Goal: Task Accomplishment & Management: Use online tool/utility

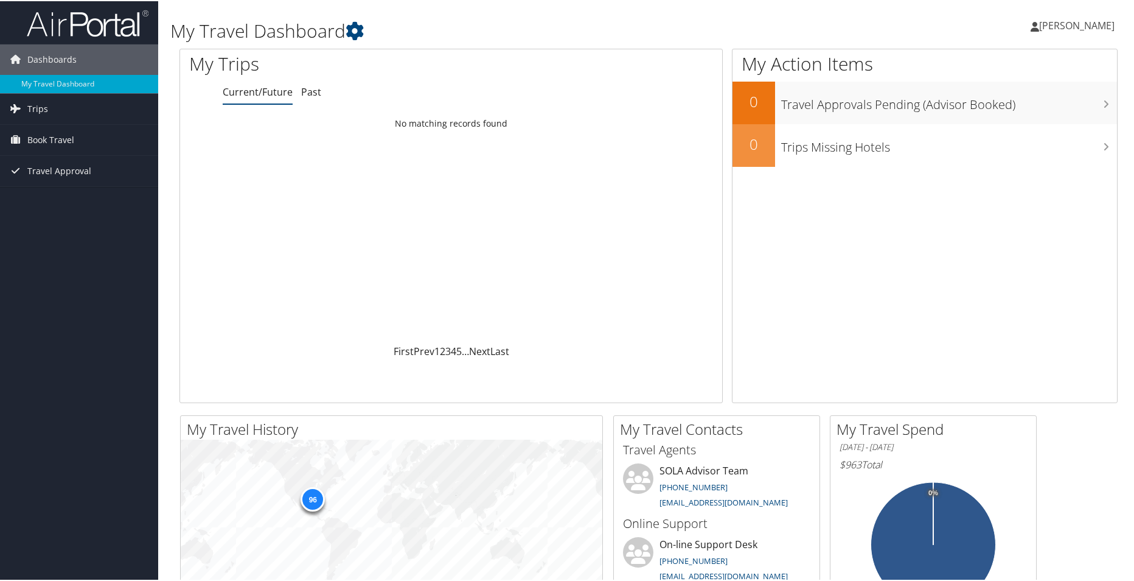
click at [278, 93] on link "Current/Future" at bounding box center [258, 90] width 70 height 13
click at [273, 93] on link "Current/Future" at bounding box center [258, 90] width 70 height 13
click at [47, 169] on span "Travel Approval" at bounding box center [59, 170] width 64 height 30
click at [51, 208] on link "Approved Trips" at bounding box center [79, 212] width 158 height 18
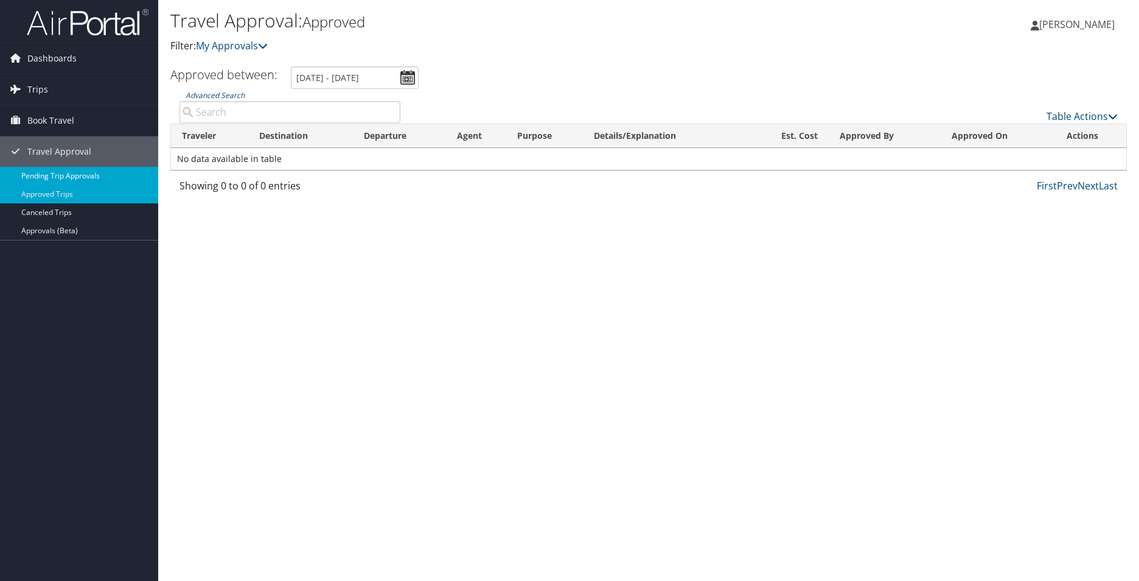
click at [54, 173] on link "Pending Trip Approvals" at bounding box center [79, 176] width 158 height 18
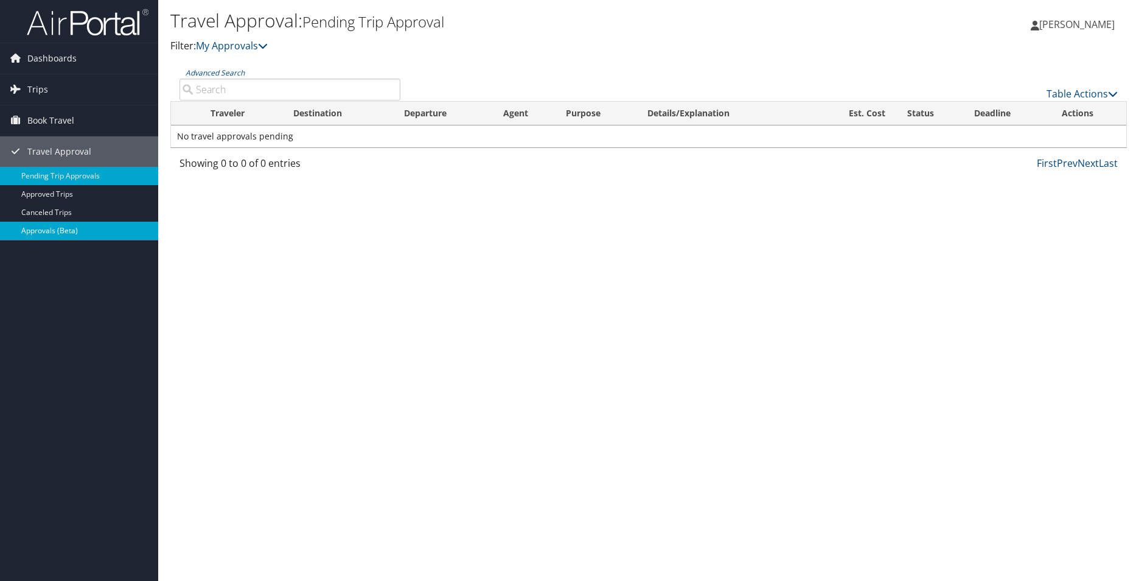
click at [35, 225] on link "Approvals (Beta)" at bounding box center [79, 231] width 158 height 18
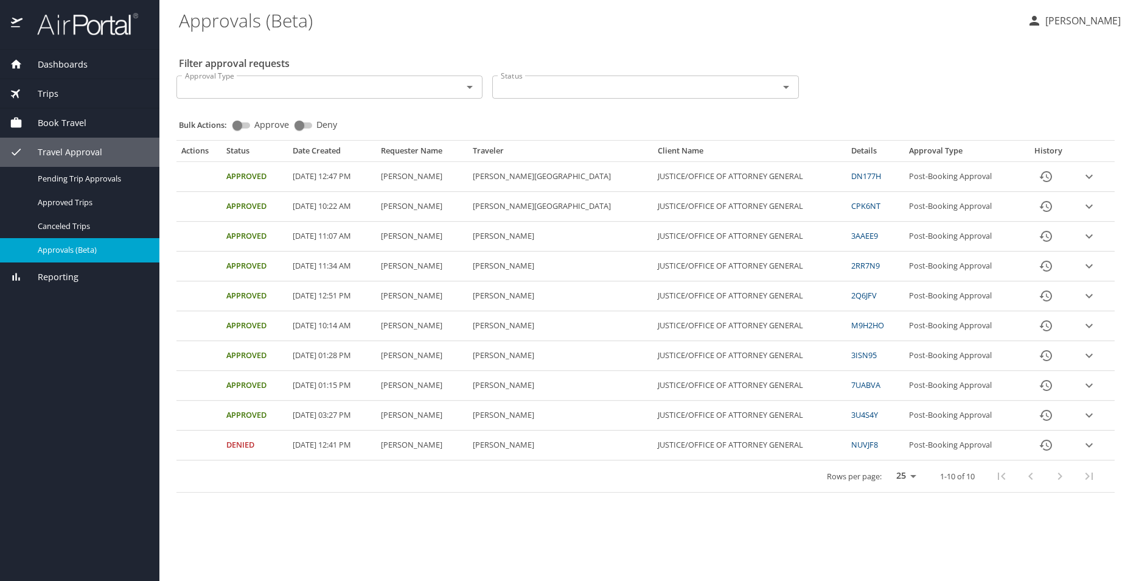
click at [1092, 176] on icon "expand row" at bounding box center [1089, 176] width 15 height 15
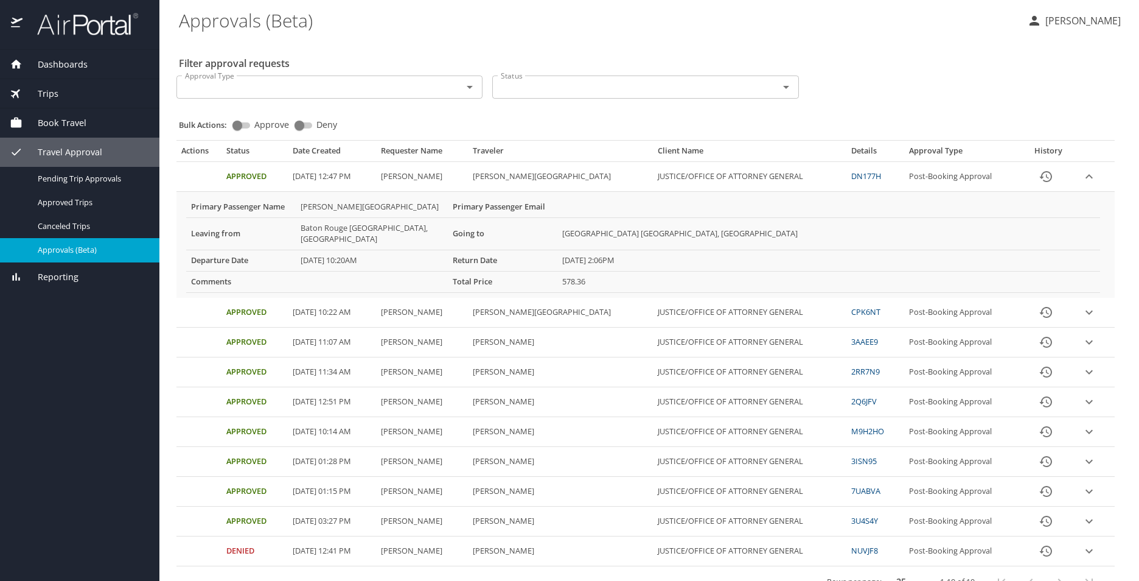
click at [41, 320] on div "Dashboards My Travel Dashboard Trips Current / Future Trips Past Trips Trips Mi…" at bounding box center [79, 315] width 159 height 531
click at [89, 151] on span "Travel Approval" at bounding box center [63, 151] width 80 height 13
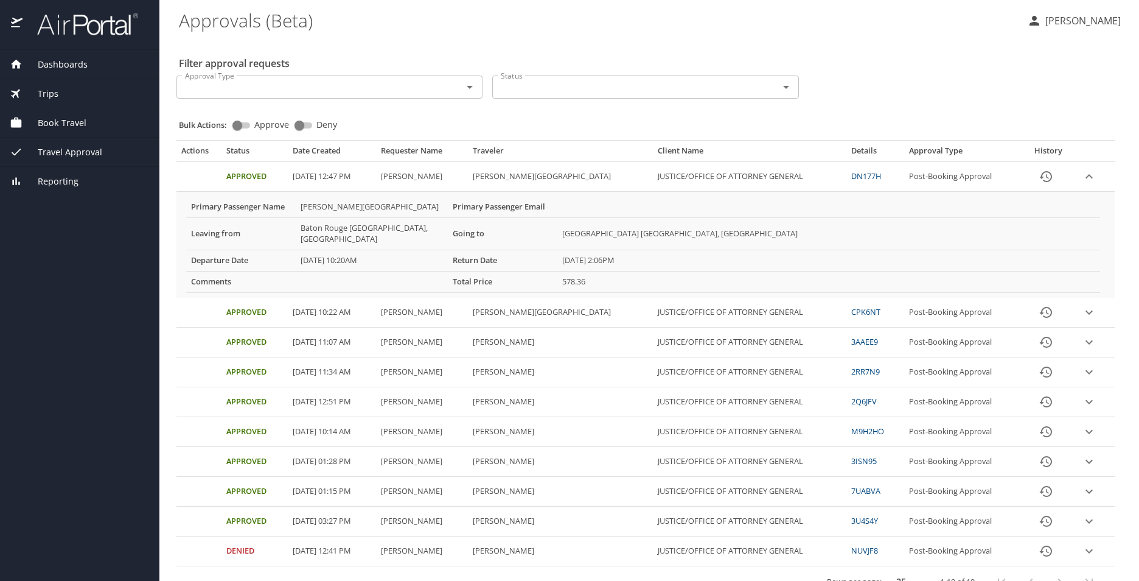
click at [55, 93] on span "Trips" at bounding box center [41, 93] width 36 height 13
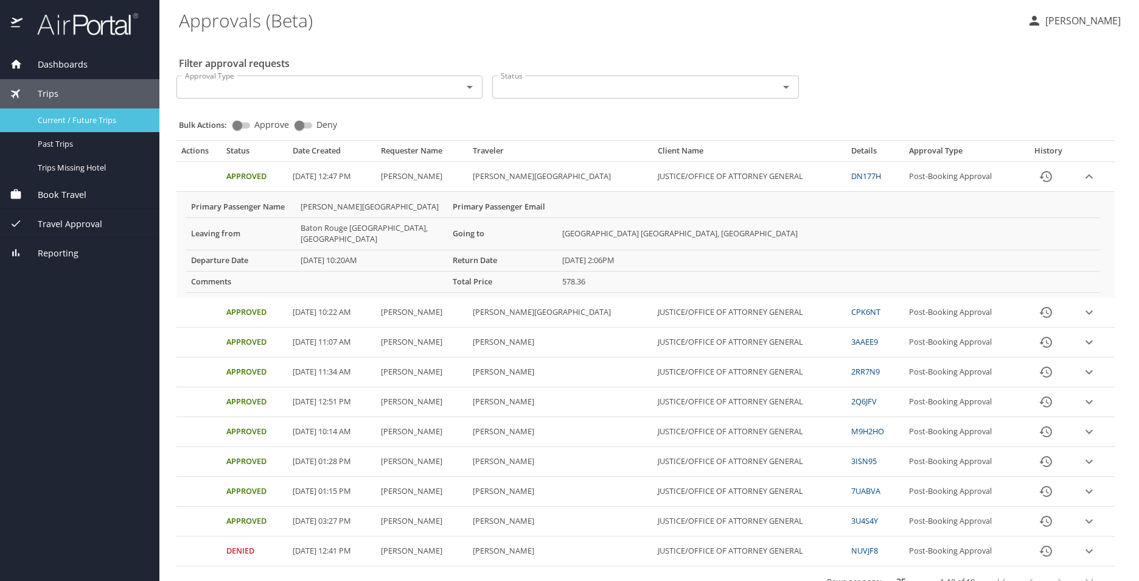
click at [72, 115] on span "Current / Future Trips" at bounding box center [91, 120] width 107 height 12
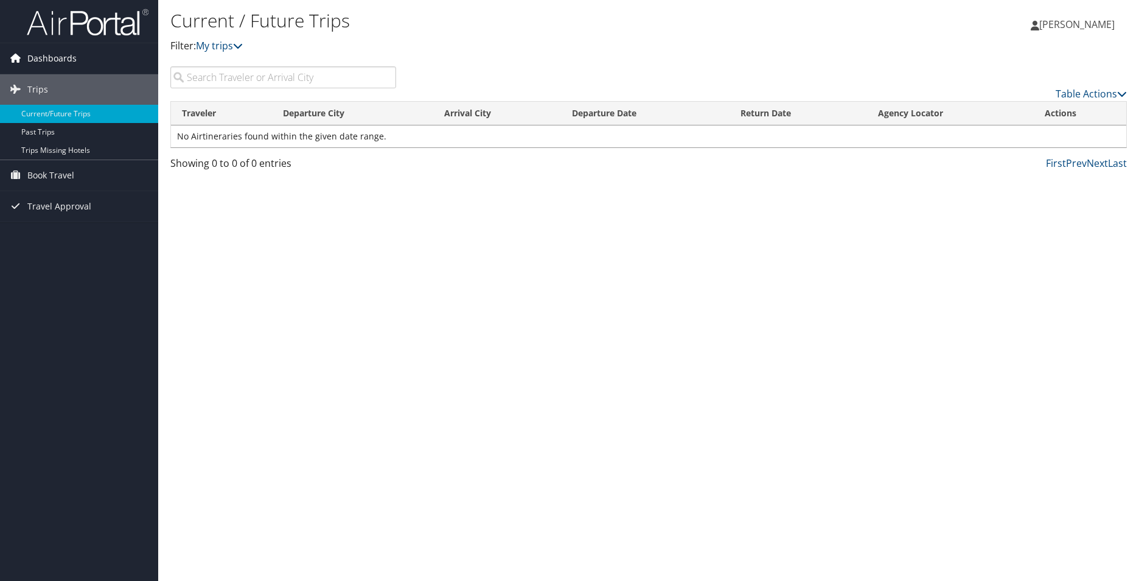
click at [57, 60] on span "Dashboards" at bounding box center [51, 58] width 49 height 30
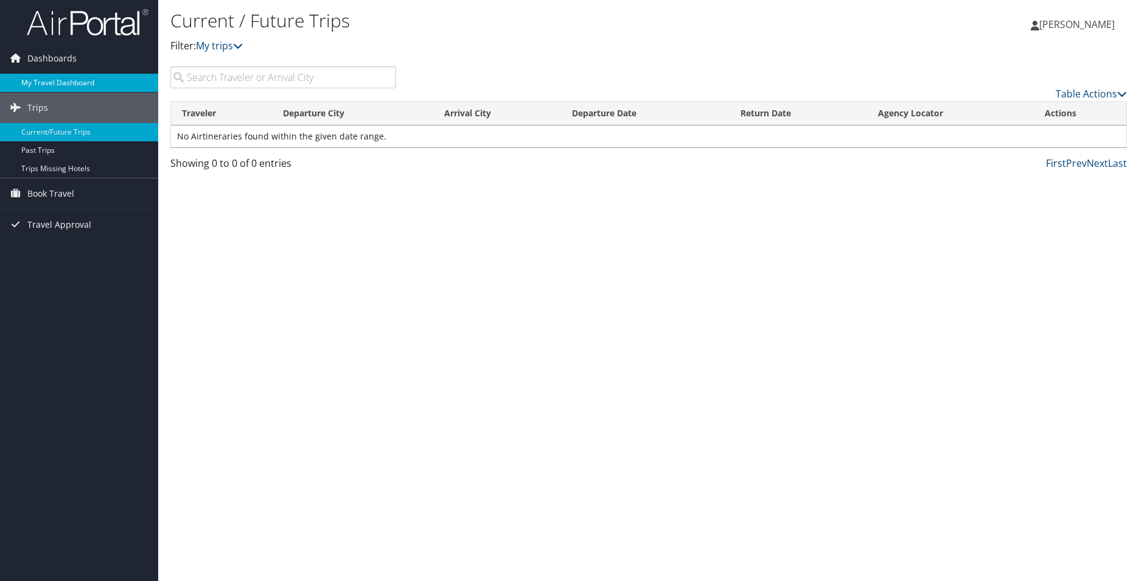
click at [80, 88] on link "My Travel Dashboard" at bounding box center [79, 83] width 158 height 18
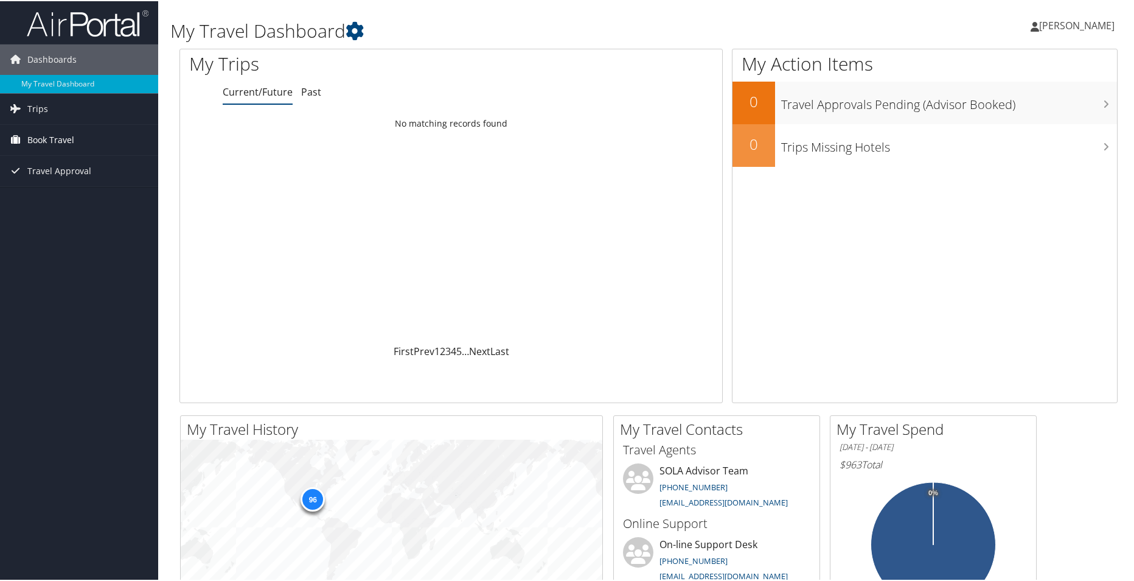
click at [43, 133] on span "Book Travel" at bounding box center [50, 139] width 47 height 30
click at [49, 180] on link "Book/Manage Online Trips" at bounding box center [79, 181] width 158 height 18
